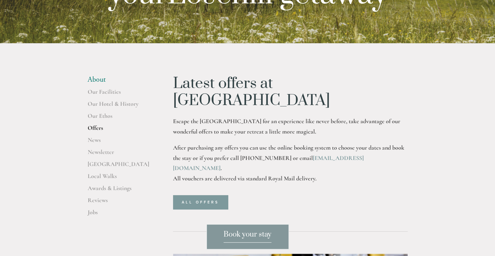
scroll to position [134, 0]
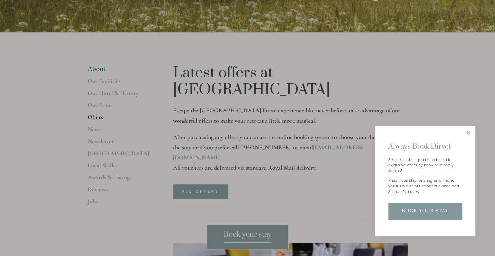
click at [470, 131] on link "Close" at bounding box center [469, 133] width 12 height 12
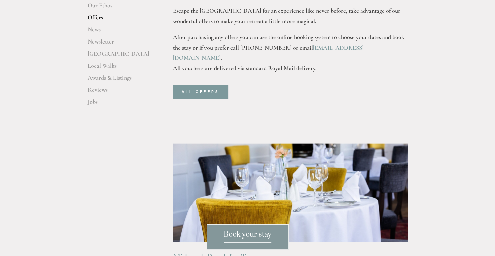
scroll to position [235, 0]
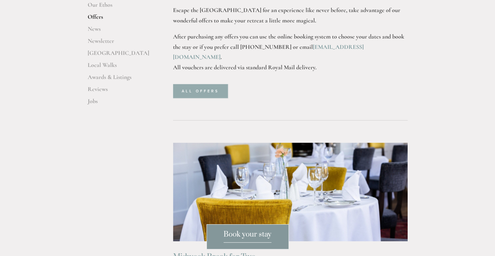
click at [198, 84] on link "ALL OFFERS" at bounding box center [200, 91] width 55 height 14
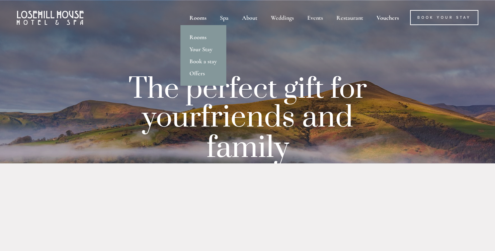
click at [193, 17] on div "Rooms" at bounding box center [198, 17] width 29 height 15
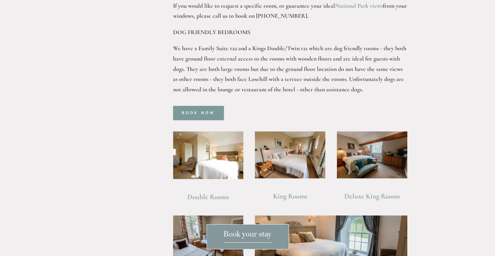
scroll to position [402, 0]
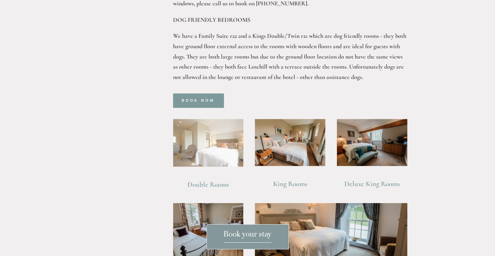
click at [211, 127] on img at bounding box center [208, 143] width 71 height 48
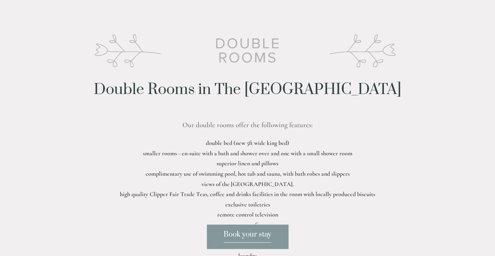
scroll to position [201, 0]
